Goal: Transaction & Acquisition: Purchase product/service

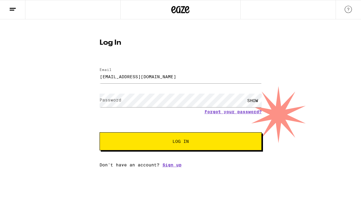
type input "bigkap@gmail.com"
click at [99, 132] on button "Log In" at bounding box center [180, 141] width 162 height 18
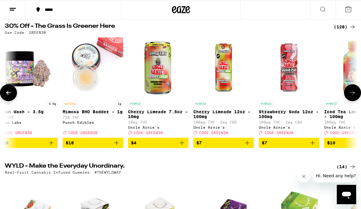
scroll to position [0, 317]
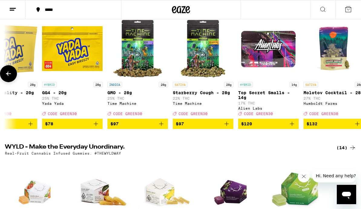
scroll to position [0, 8008]
